Goal: Information Seeking & Learning: Find specific page/section

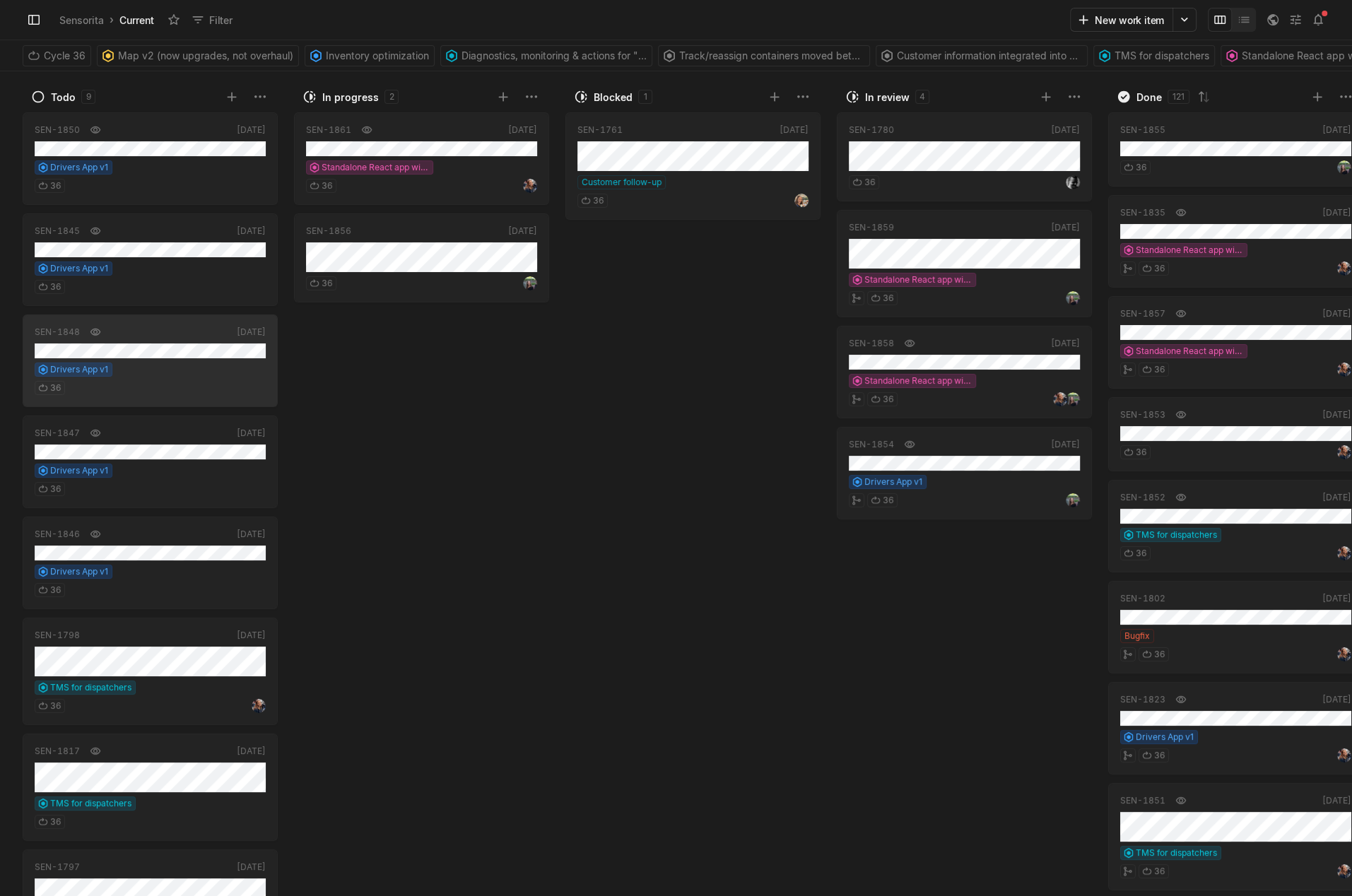
scroll to position [171, 0]
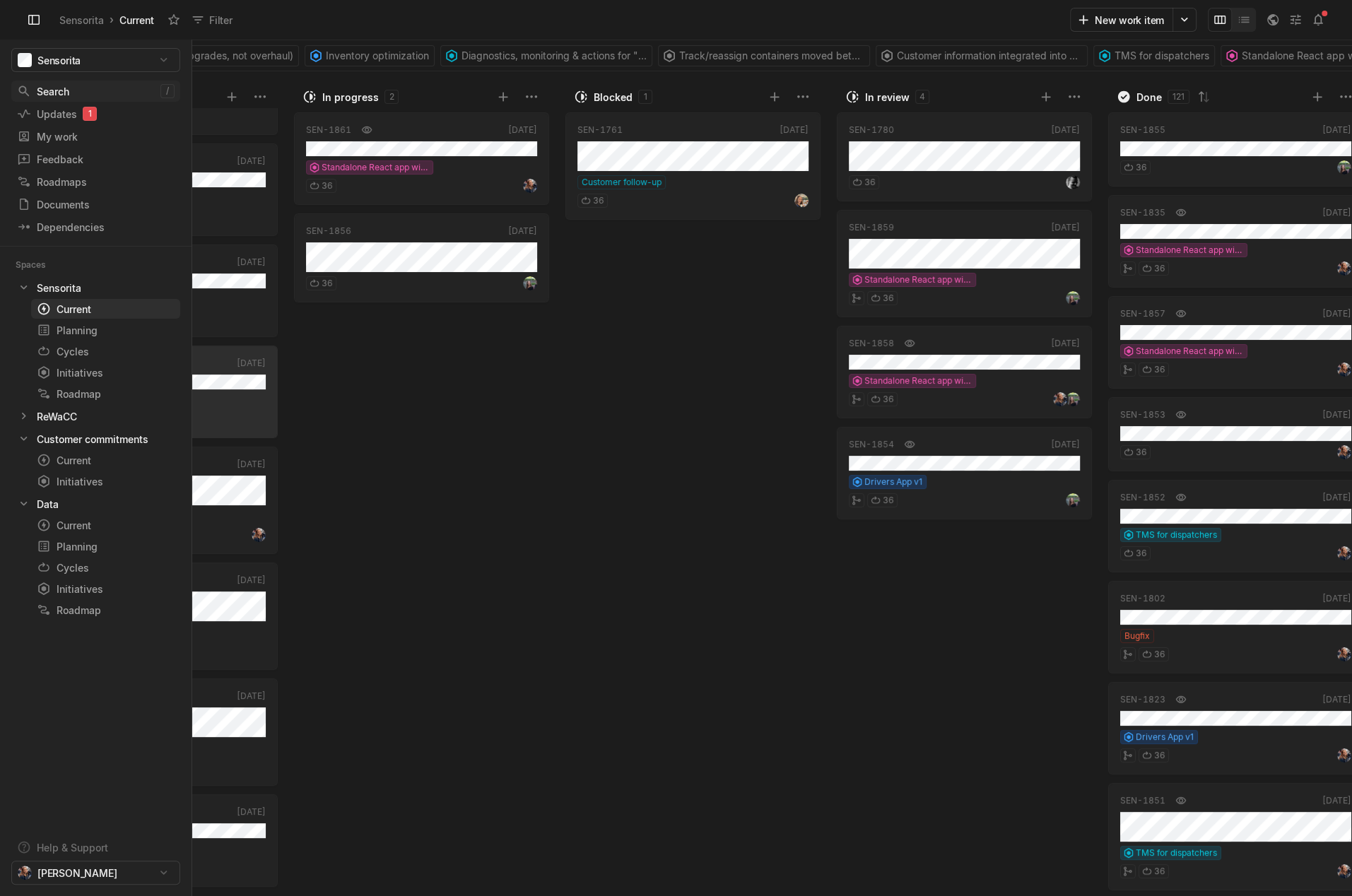
click at [57, 91] on div "Search" at bounding box center [89, 92] width 143 height 15
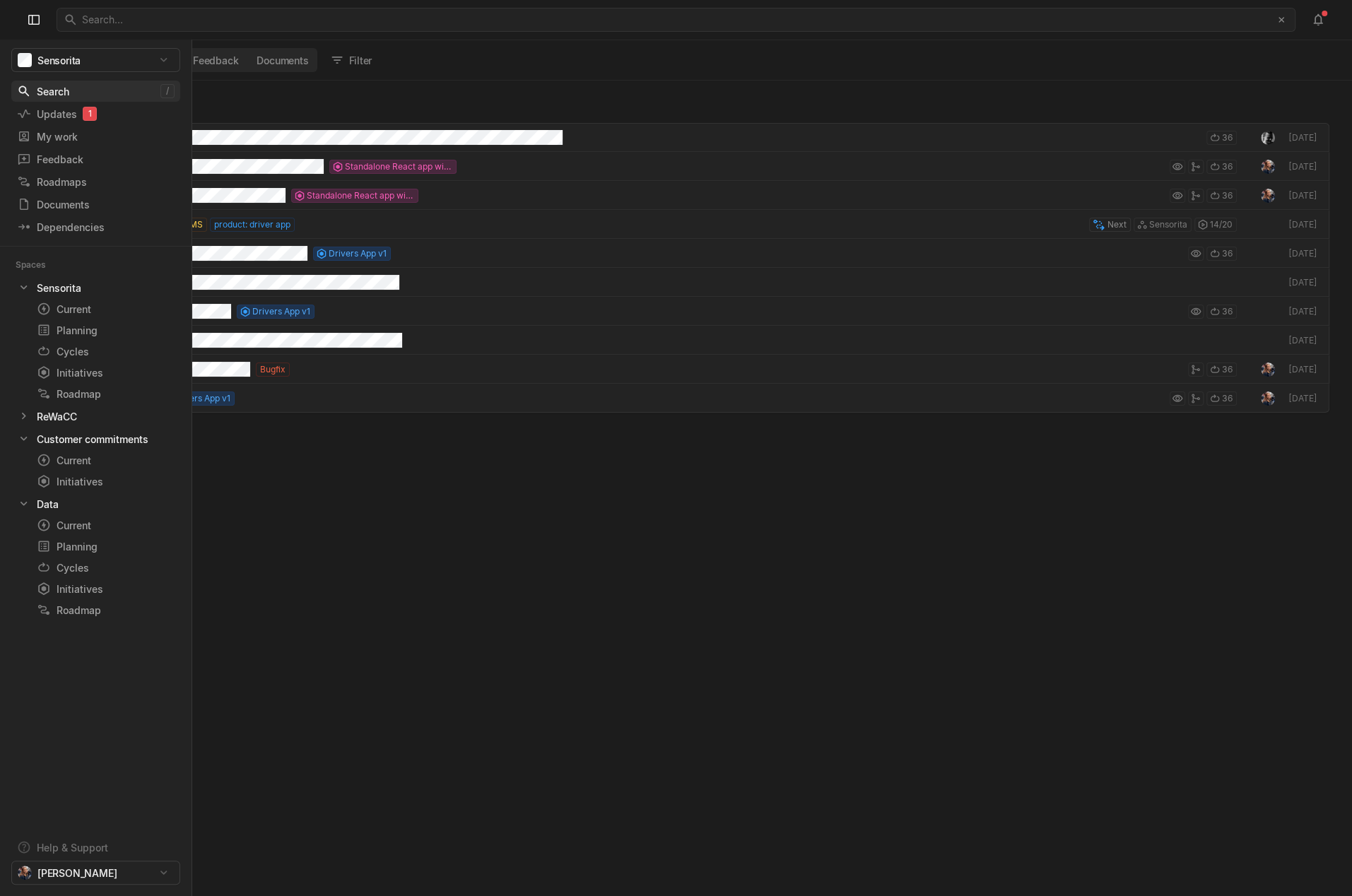
scroll to position [815, 1351]
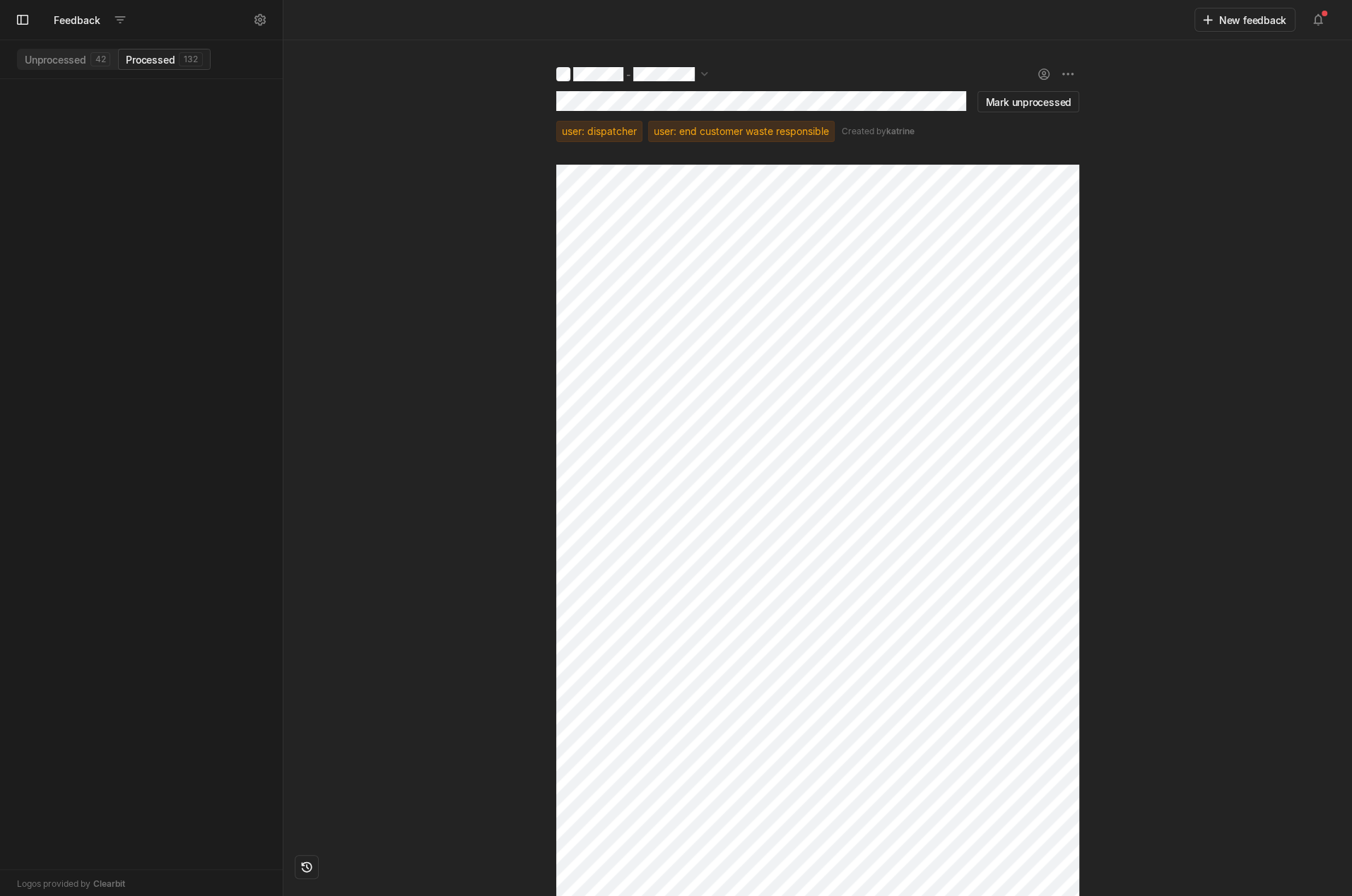
scroll to position [4303, 0]
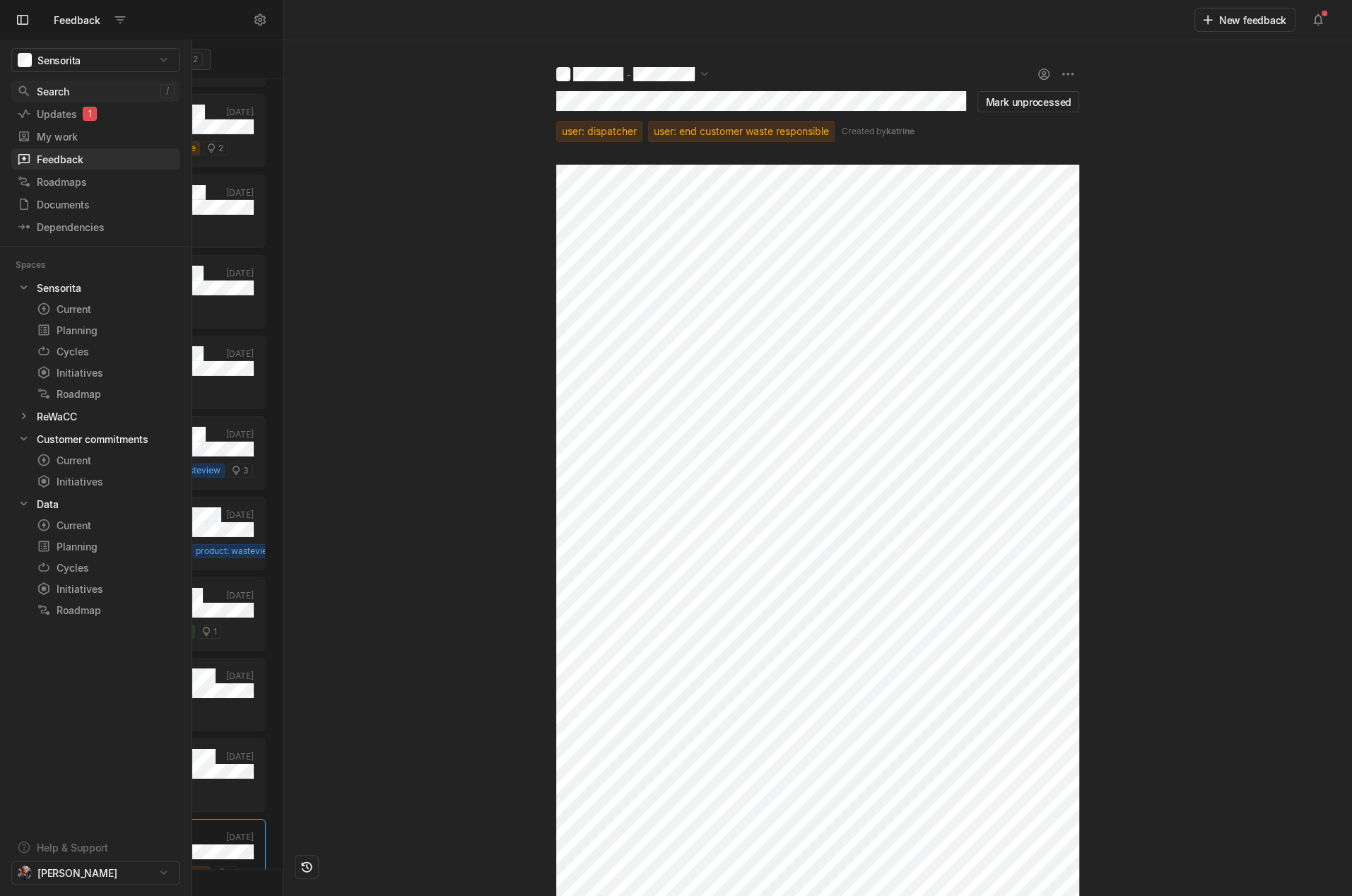
click at [49, 87] on div "Search" at bounding box center [89, 92] width 143 height 15
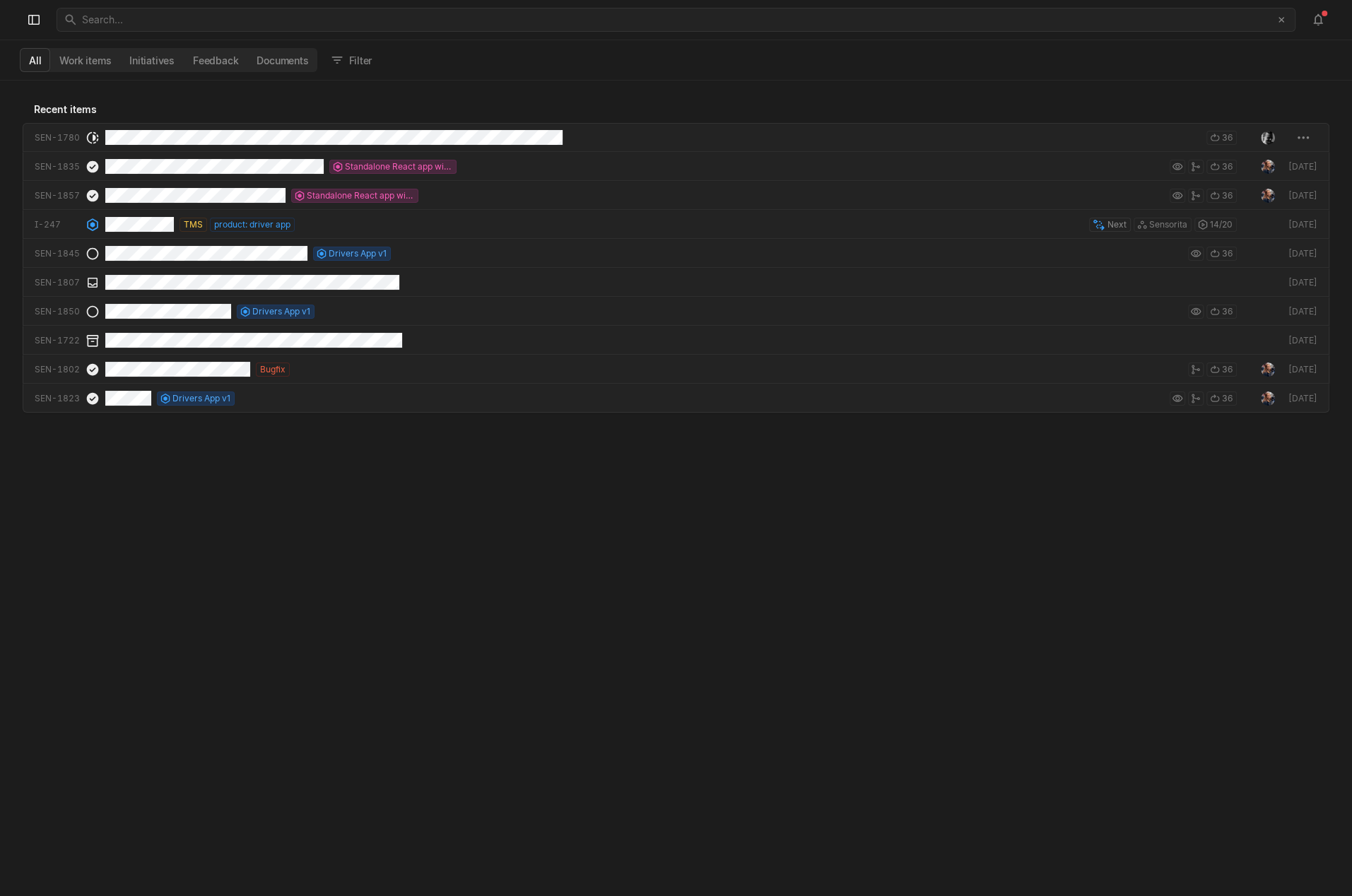
scroll to position [815, 1351]
click at [116, 26] on div "Search... ﻿" at bounding box center [672, 20] width 1181 height 23
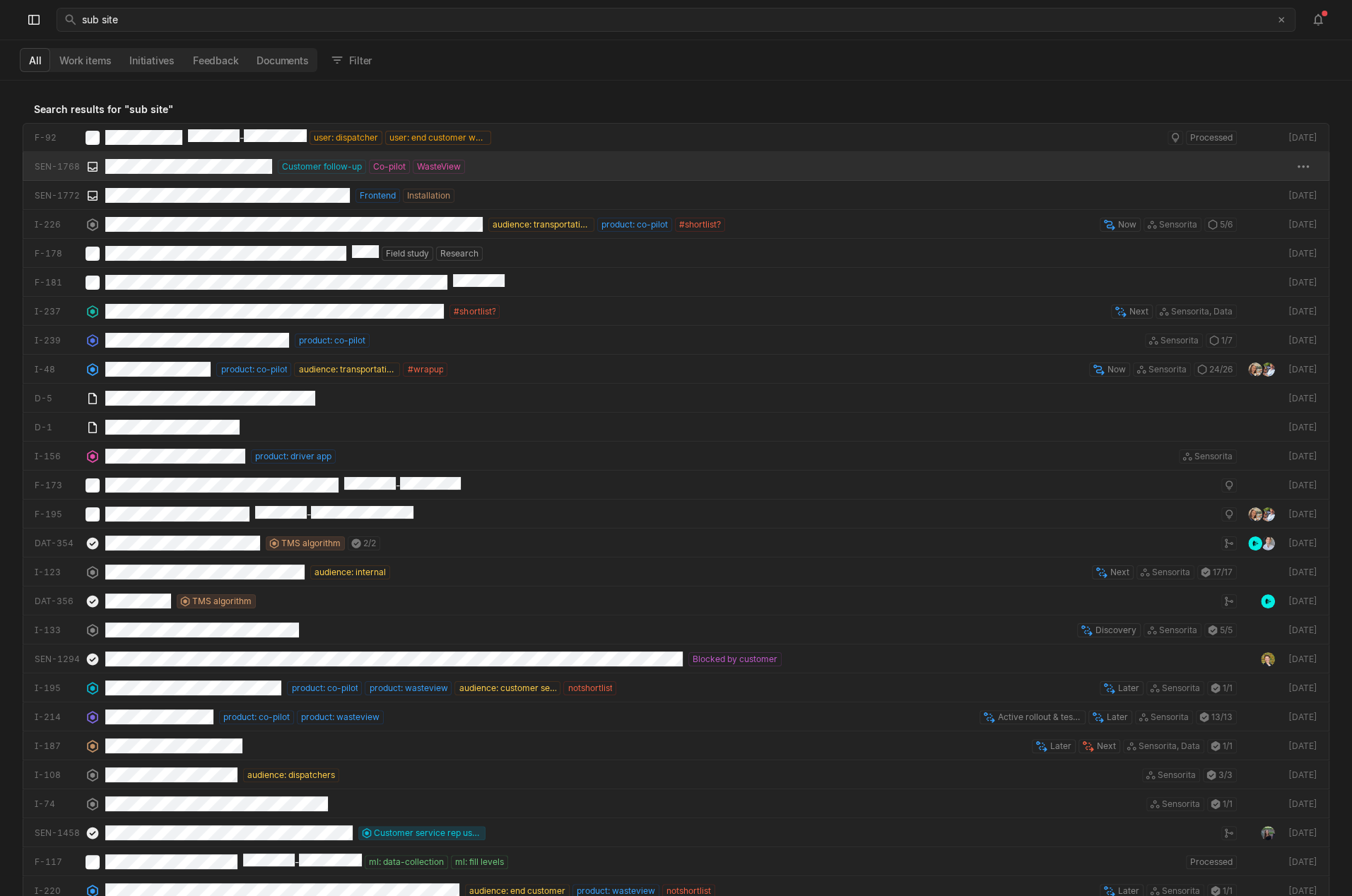
click at [643, 172] on div "Customer follow-up Co-pilot WasteView" at bounding box center [671, 167] width 1131 height 29
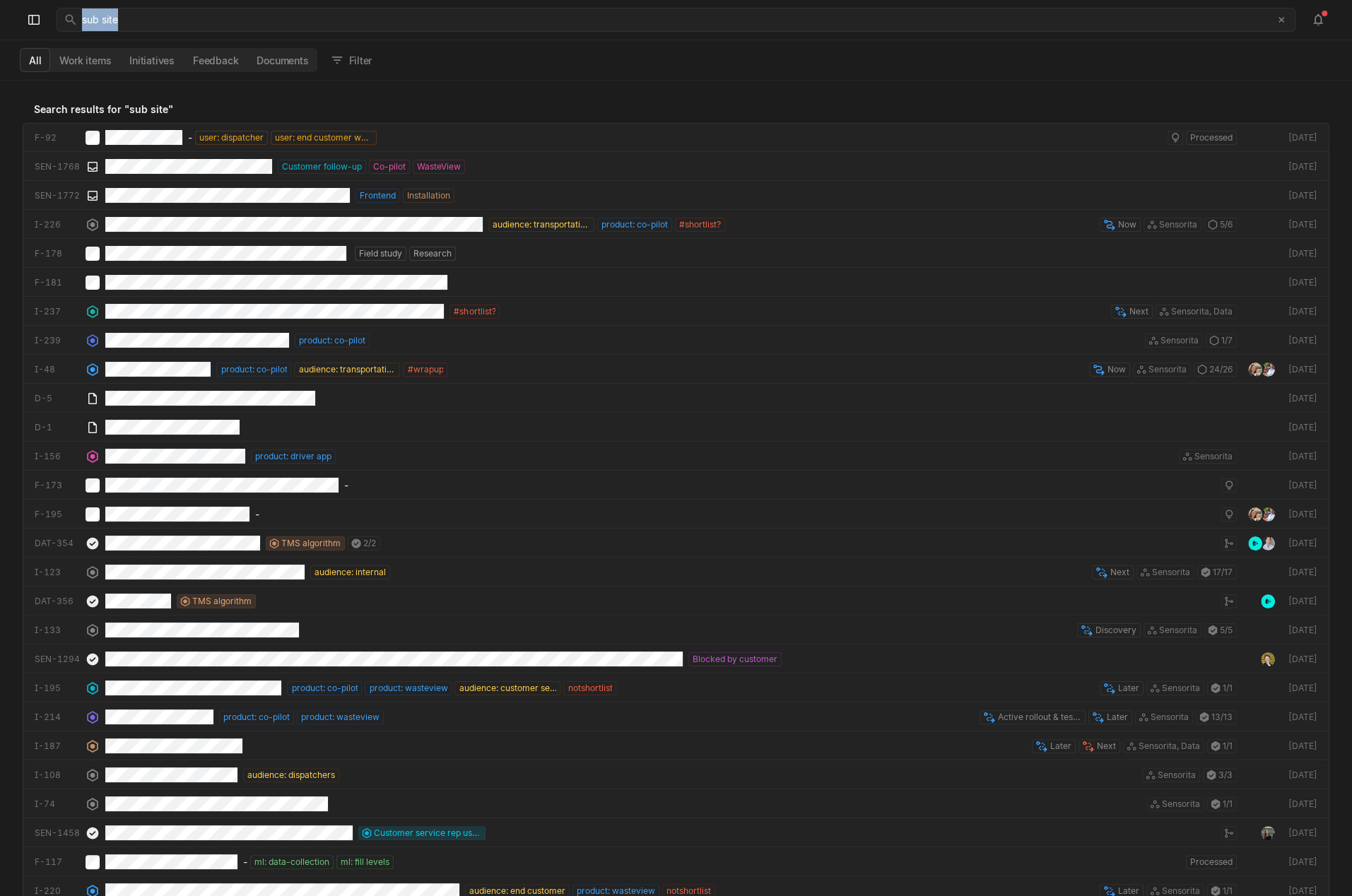
scroll to position [815, 1351]
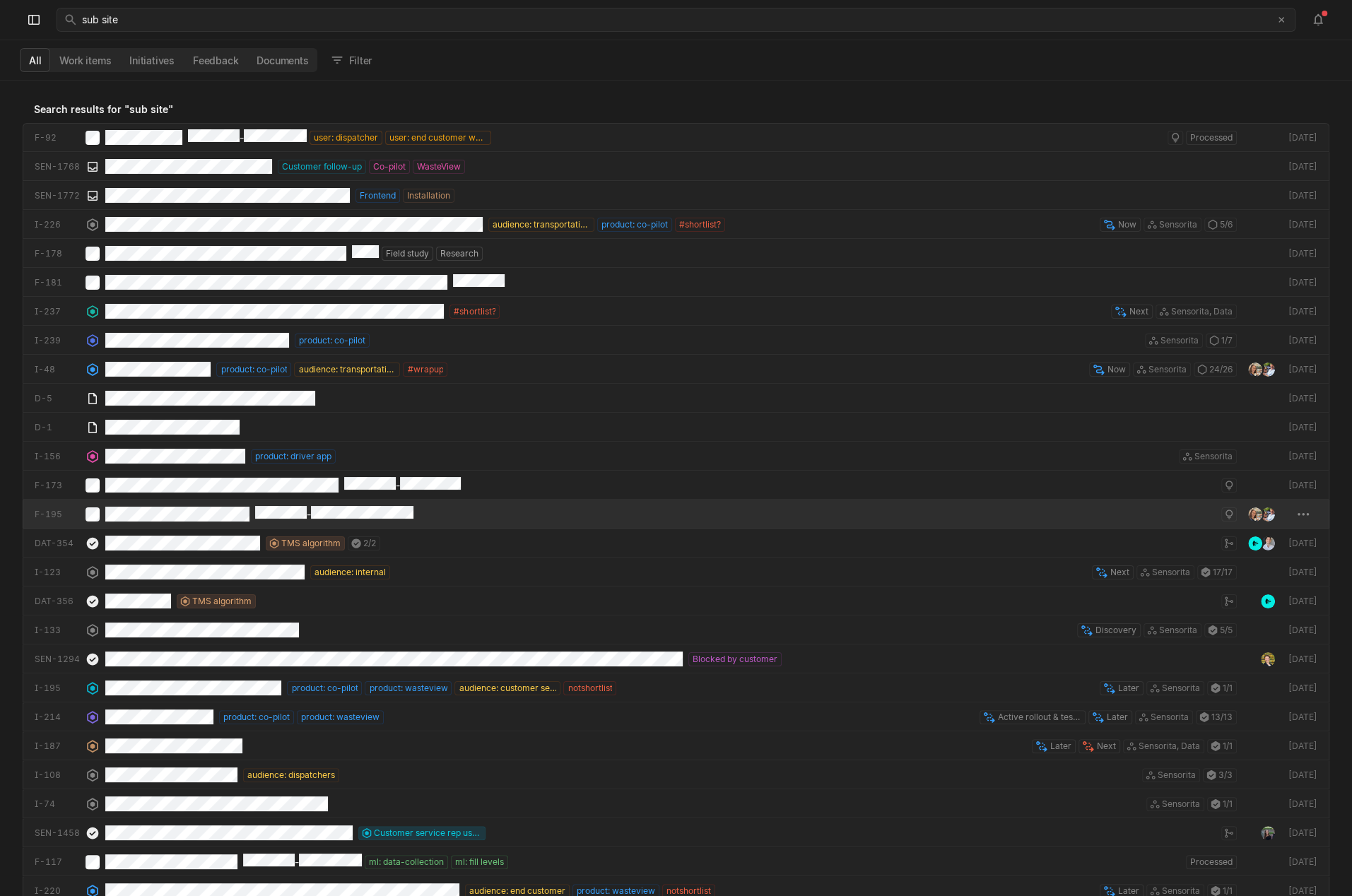
click at [473, 509] on div "-" at bounding box center [671, 514] width 1131 height 29
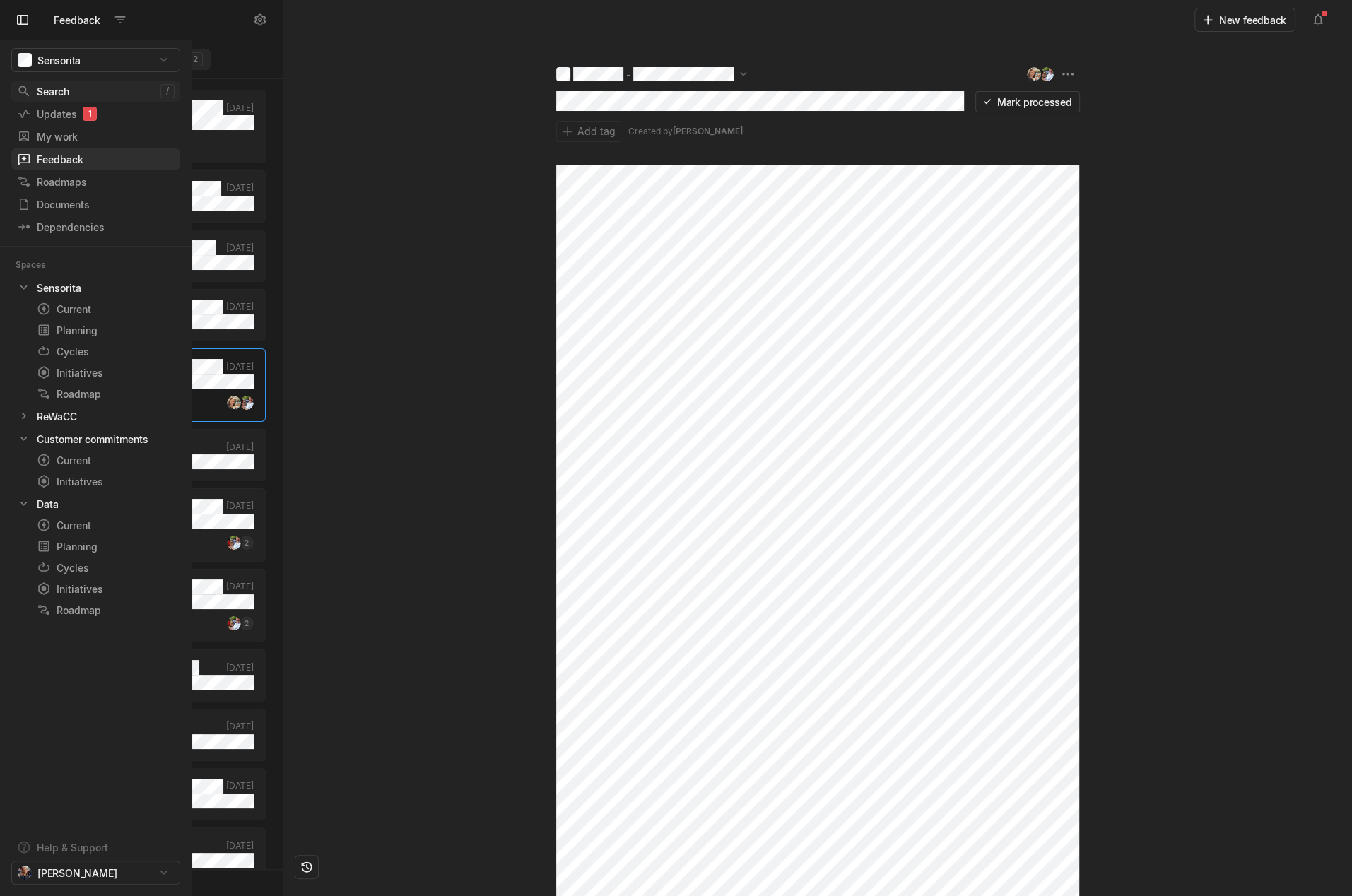
click at [29, 94] on icon at bounding box center [24, 91] width 14 height 14
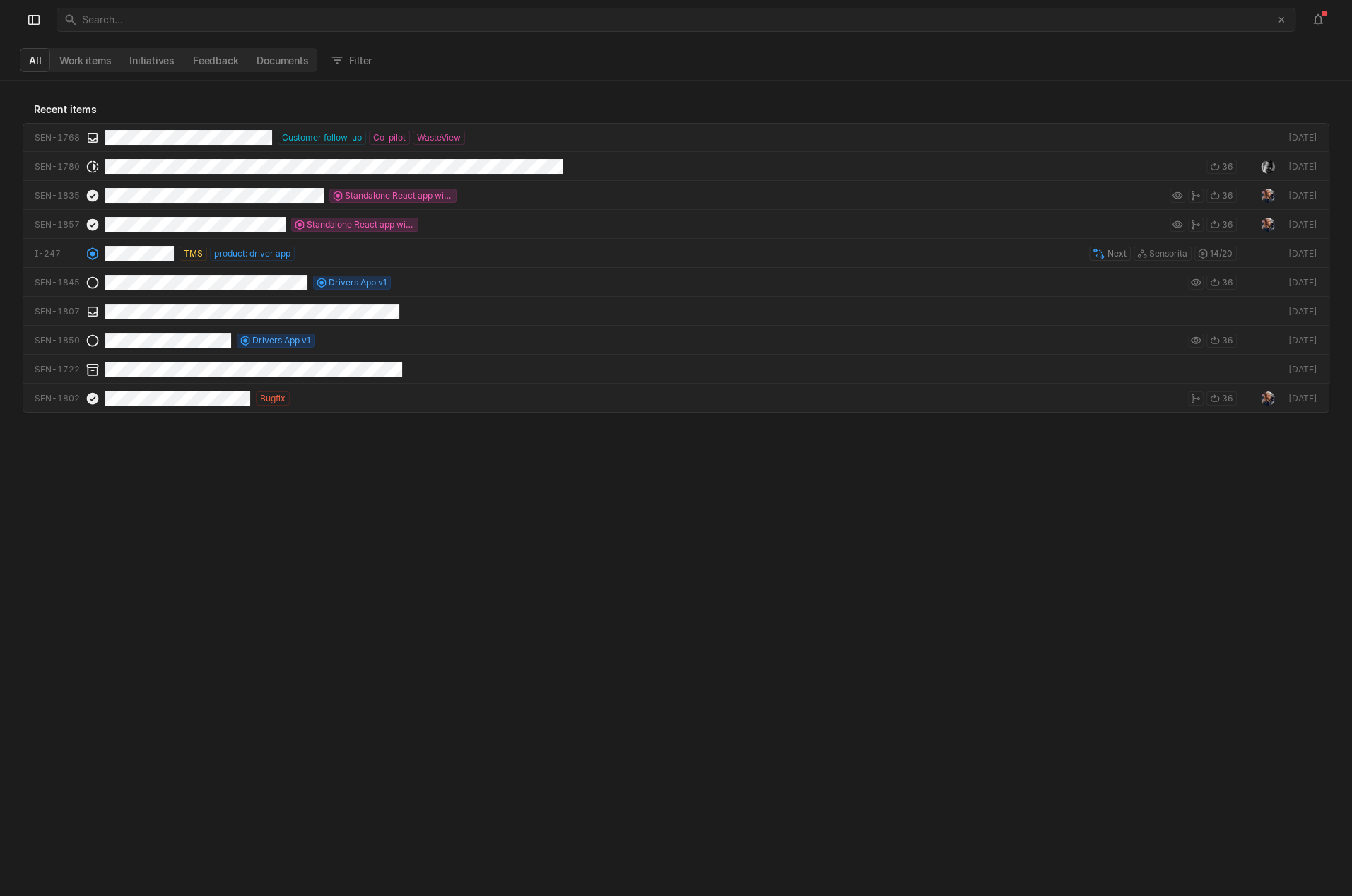
scroll to position [815, 1351]
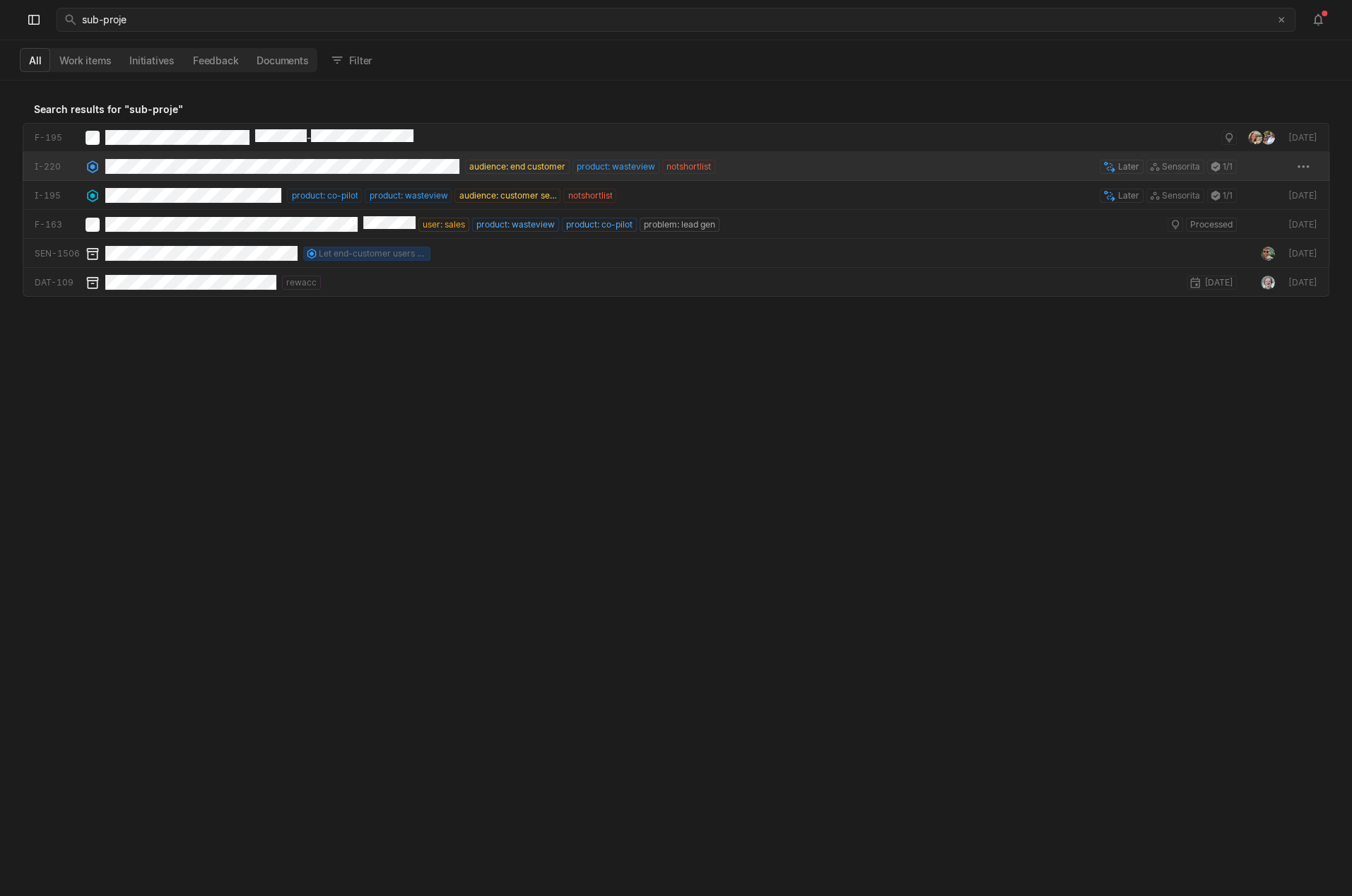
click at [769, 162] on div "audience: end customer product: wasteview notshortlist Later Sensorita 1 / 1" at bounding box center [671, 167] width 1131 height 29
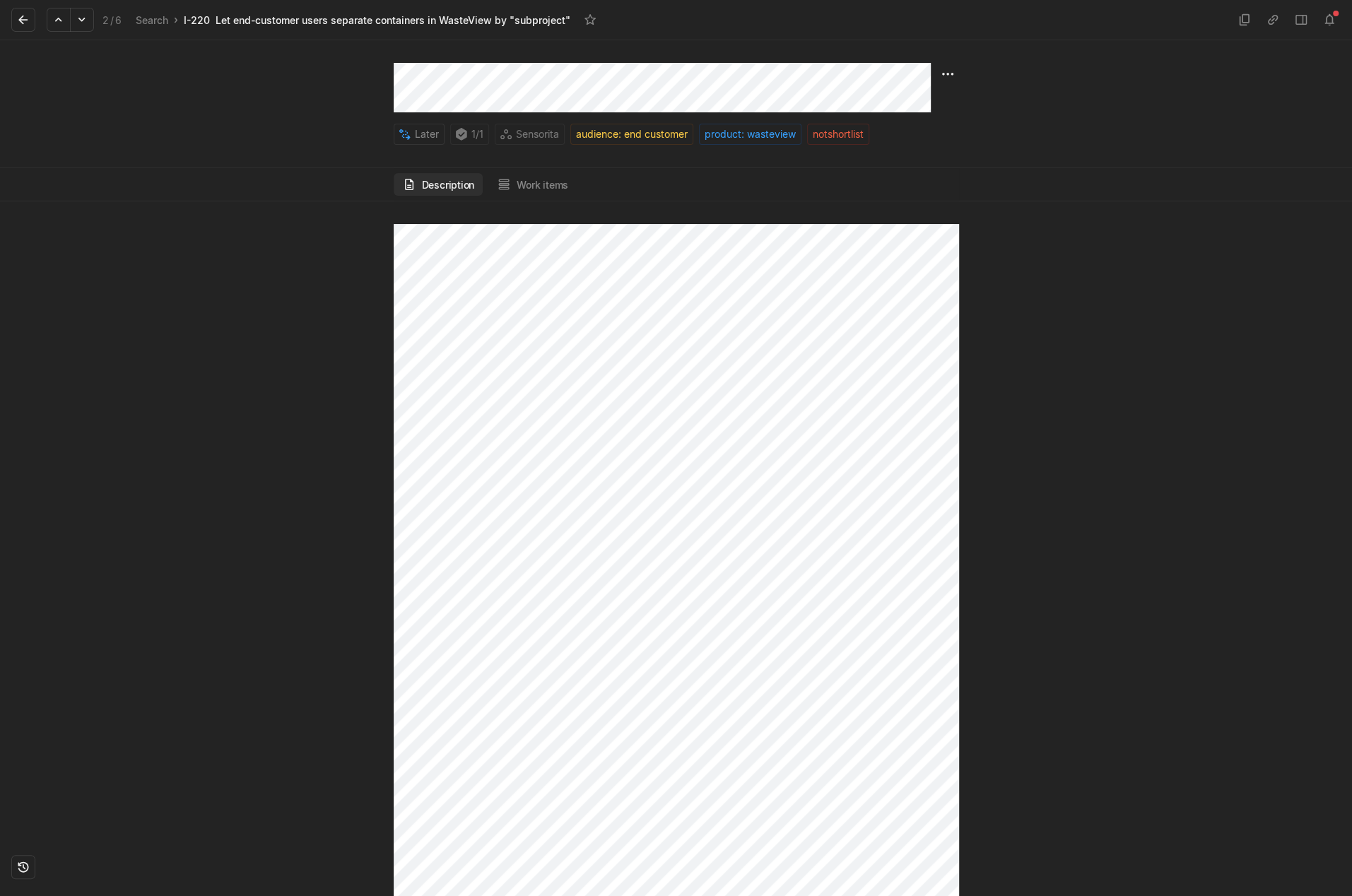
click at [41, 32] on div "2 / 6 Search › I-220 Let end-customer users separate containers in WasteView by…" at bounding box center [676, 20] width 1352 height 40
click at [34, 27] on button at bounding box center [23, 20] width 24 height 24
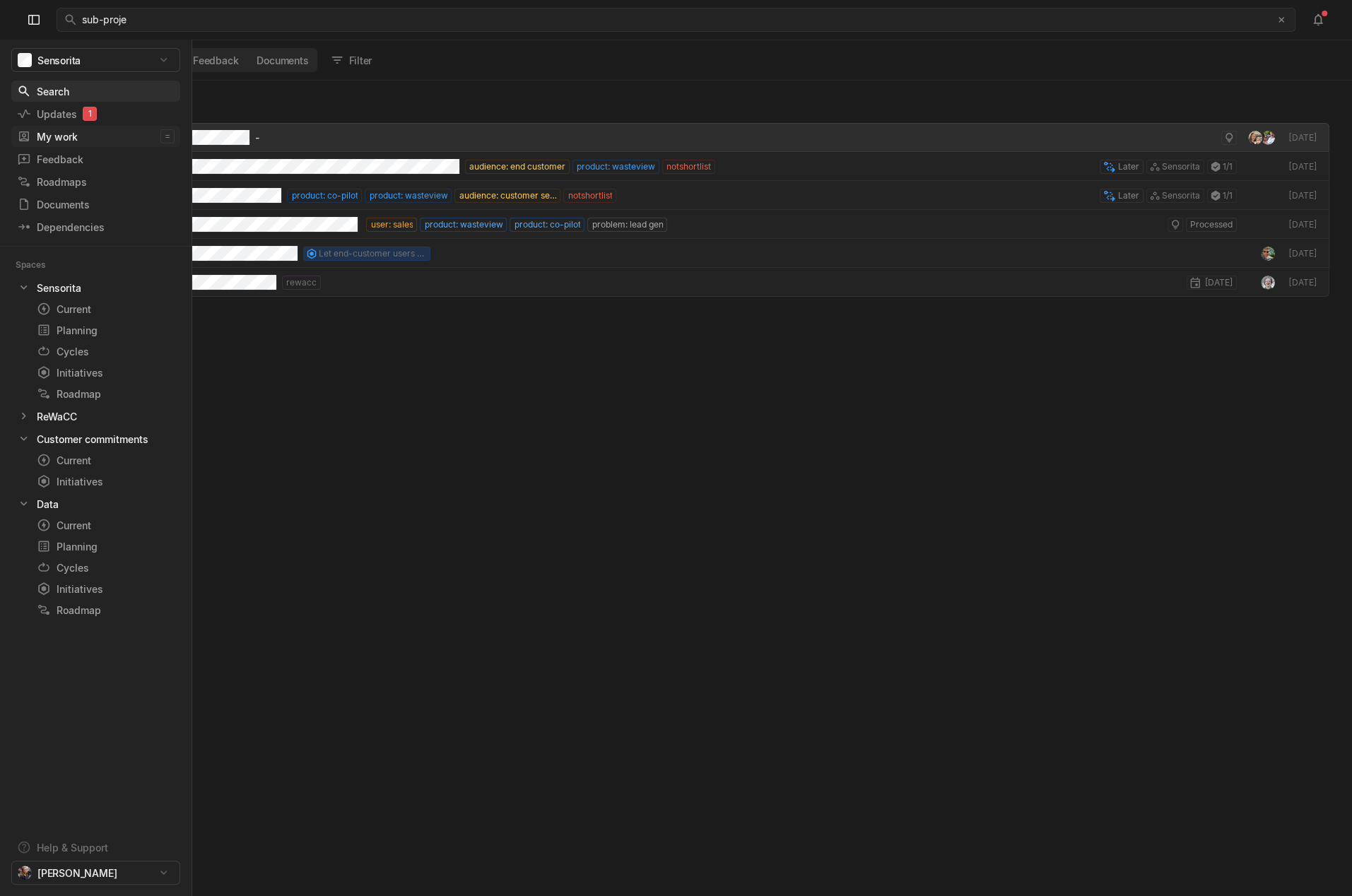
scroll to position [815, 1351]
click at [55, 113] on div "Updates 1" at bounding box center [70, 115] width 106 height 15
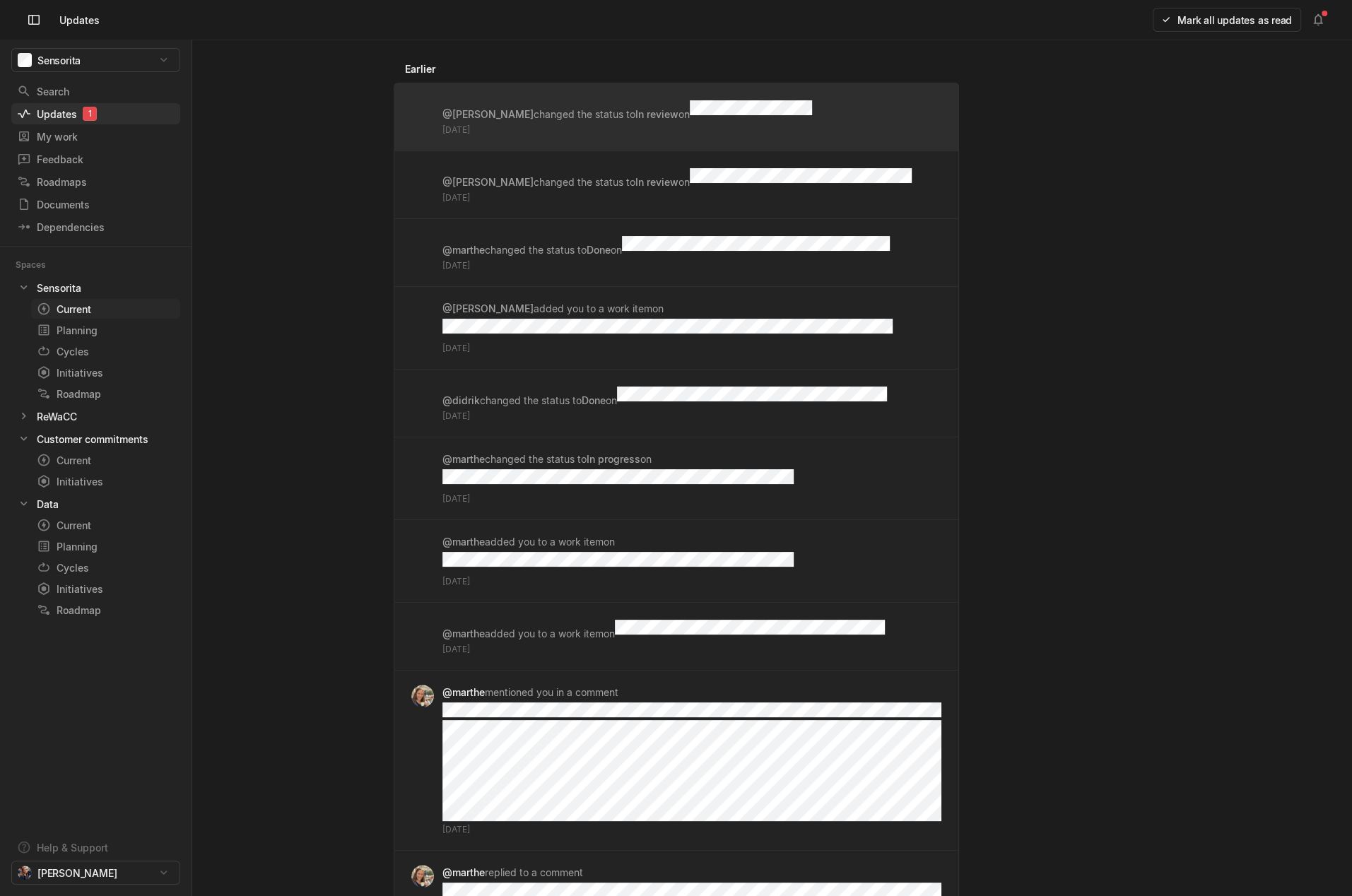
click at [85, 315] on div "Current" at bounding box center [80, 309] width 86 height 15
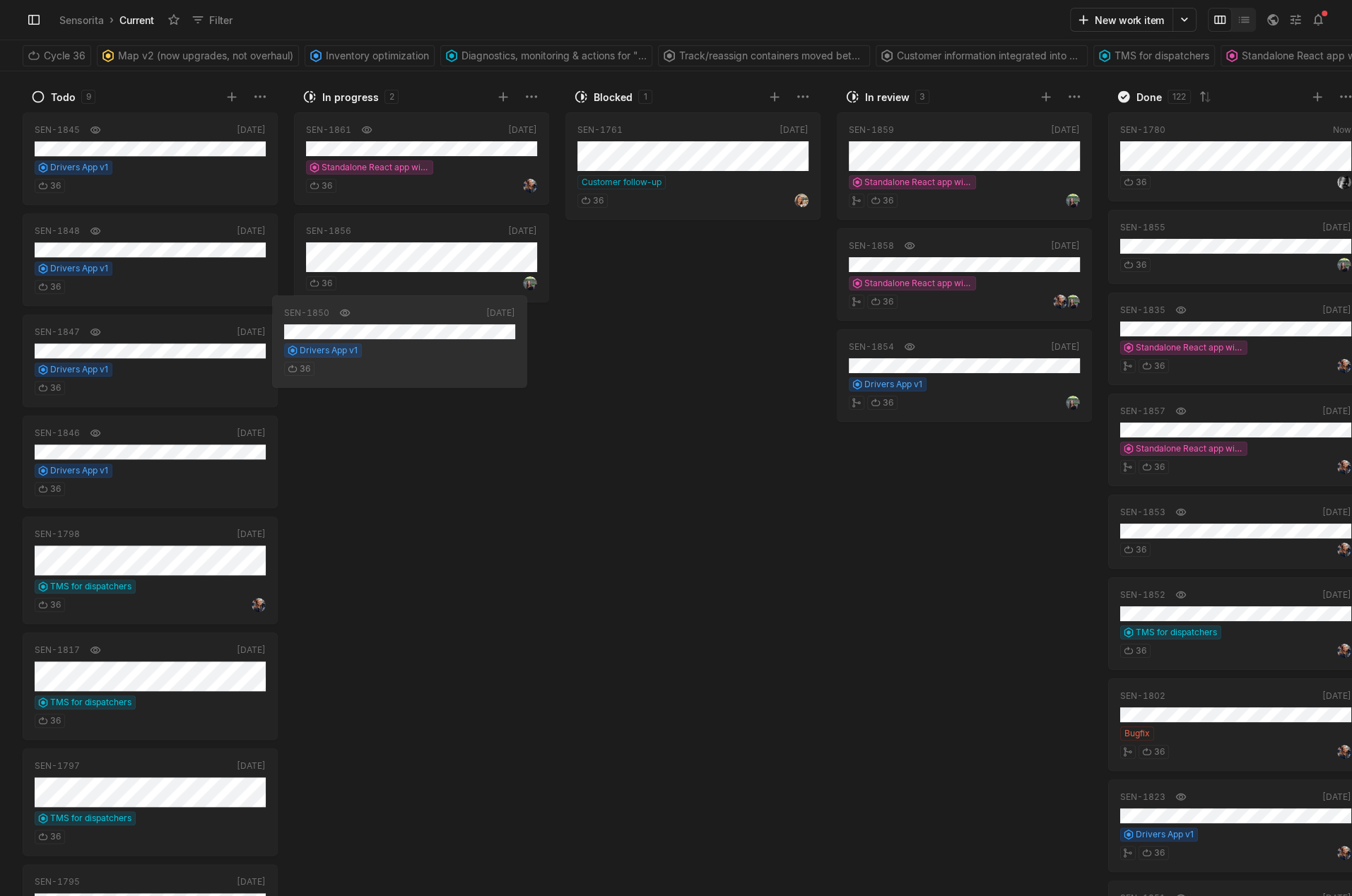
drag, startPoint x: 170, startPoint y: 138, endPoint x: 479, endPoint y: 320, distance: 358.6
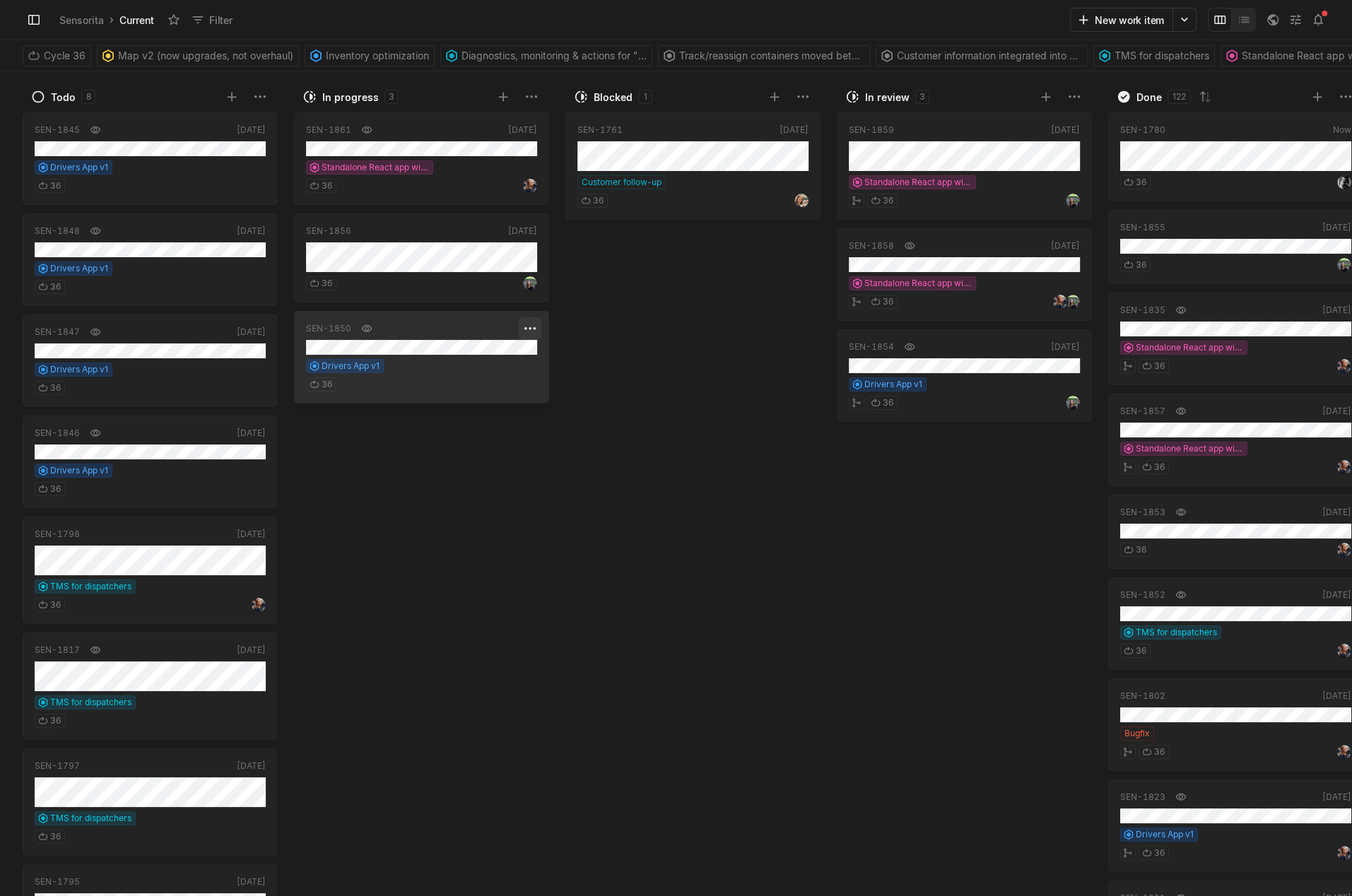
click at [536, 332] on html "Sensorita Search / Updates 1 g then u My work = Feedback g then f Roadmaps g th…" at bounding box center [676, 448] width 1352 height 896
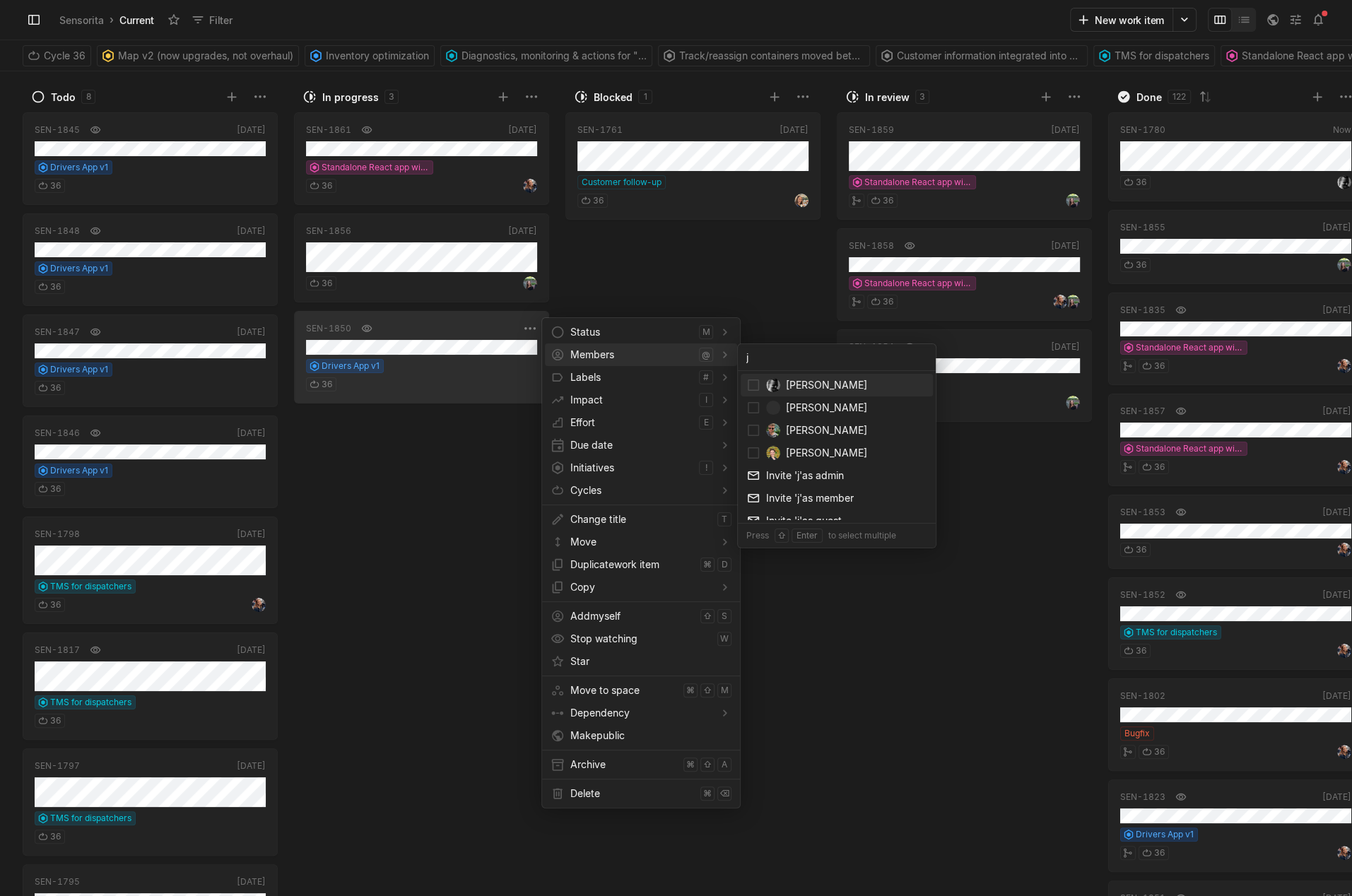
type input "ju"
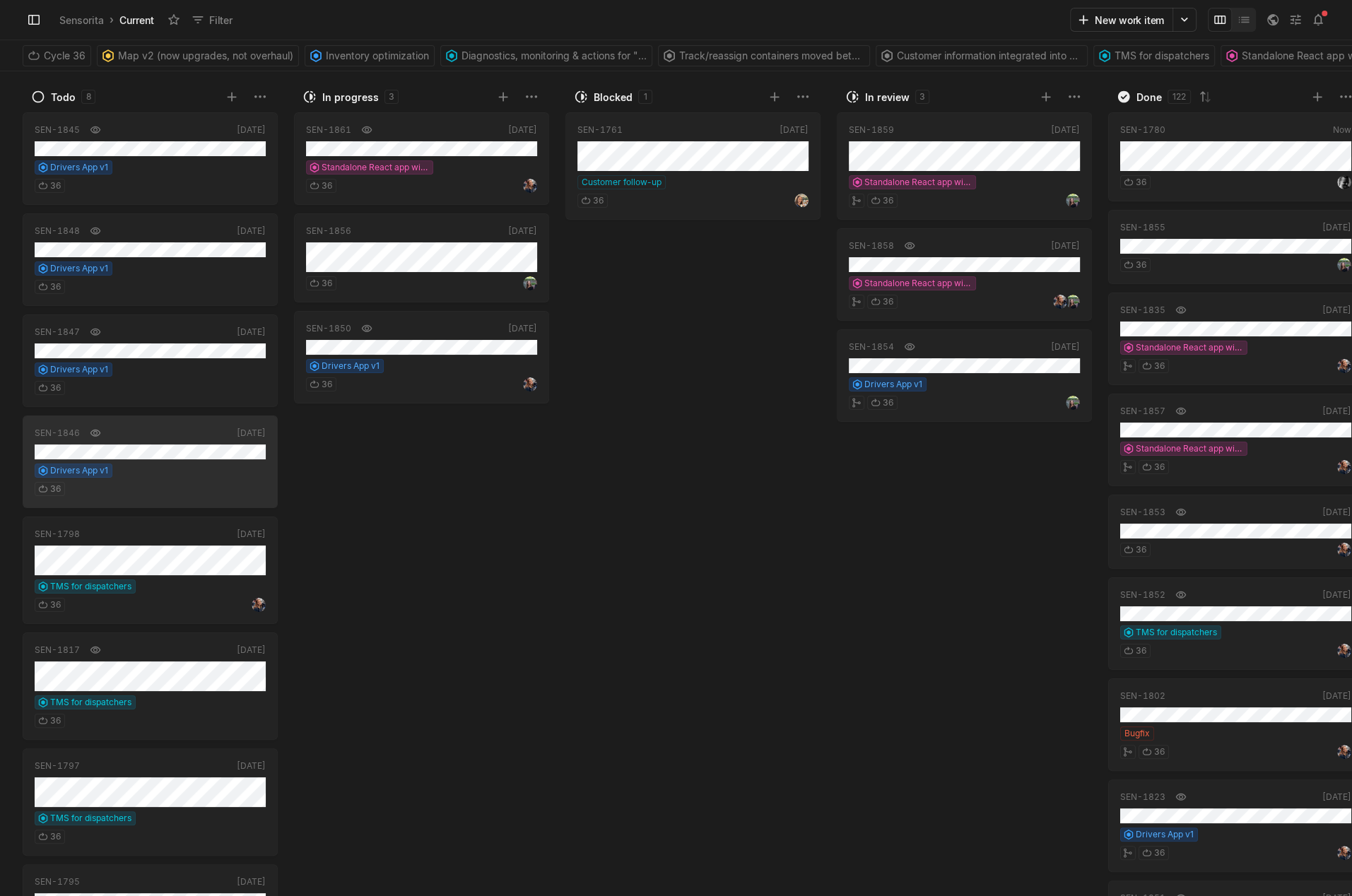
click at [418, 436] on div "SEN-[DATE] Standalone React app with Vite 36 SEN-[DATE] 36 SEN-1850 [DATE] Driv…" at bounding box center [424, 501] width 262 height 787
